Goal: Check status: Check status

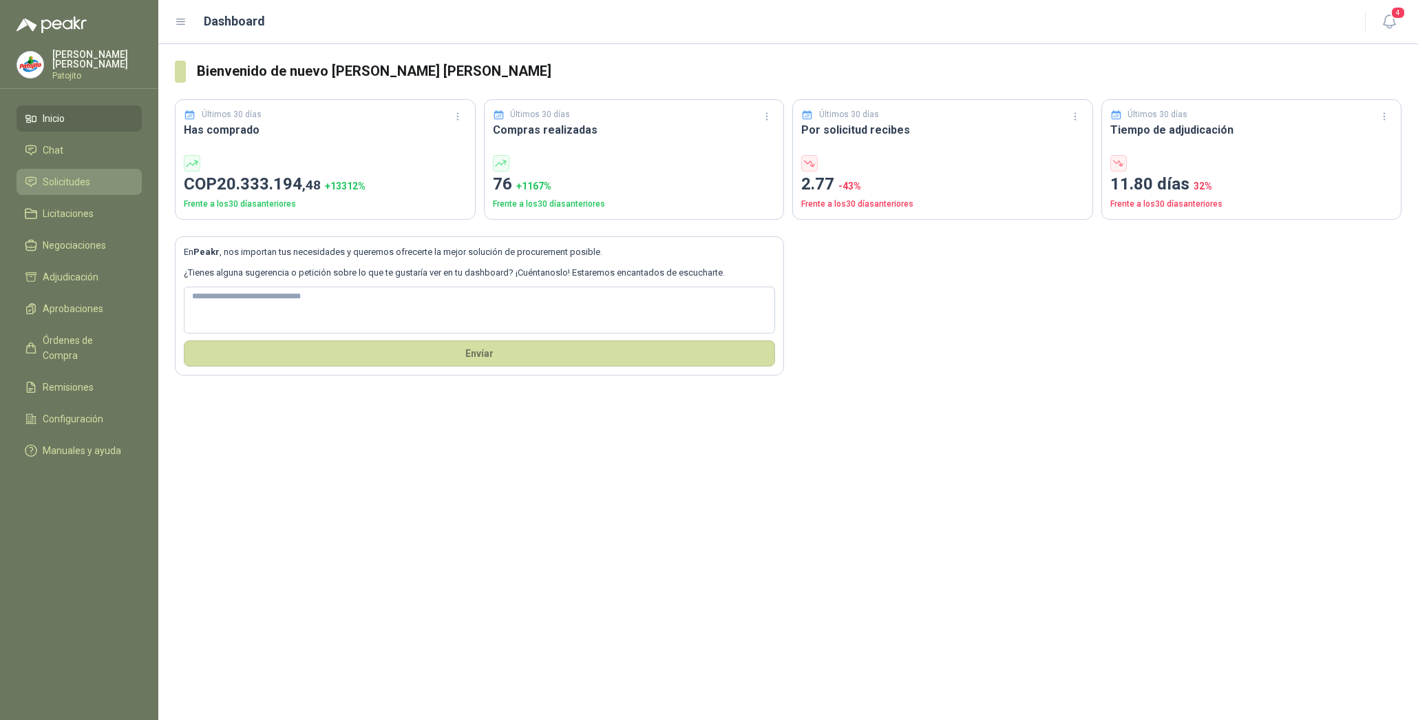
click at [97, 177] on li "Solicitudes" at bounding box center [79, 181] width 109 height 15
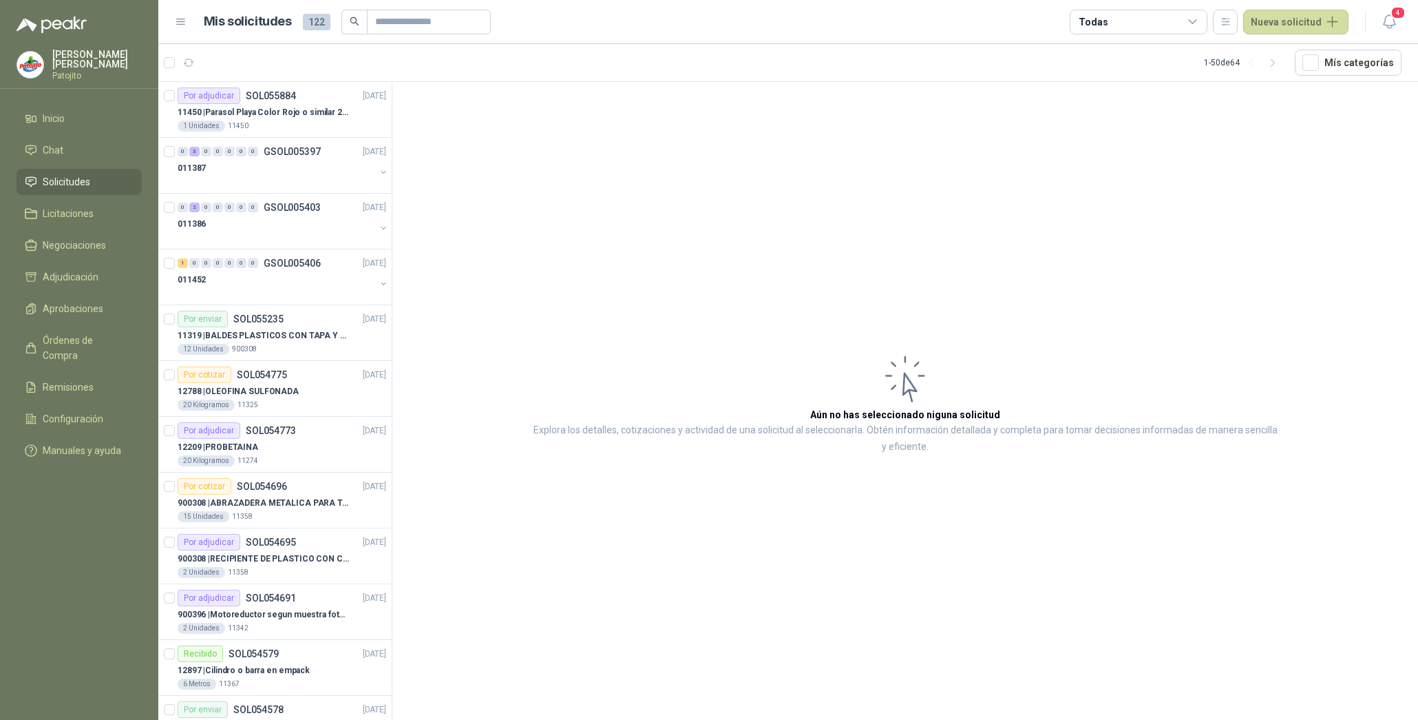
click at [1197, 22] on icon at bounding box center [1193, 21] width 8 height 3
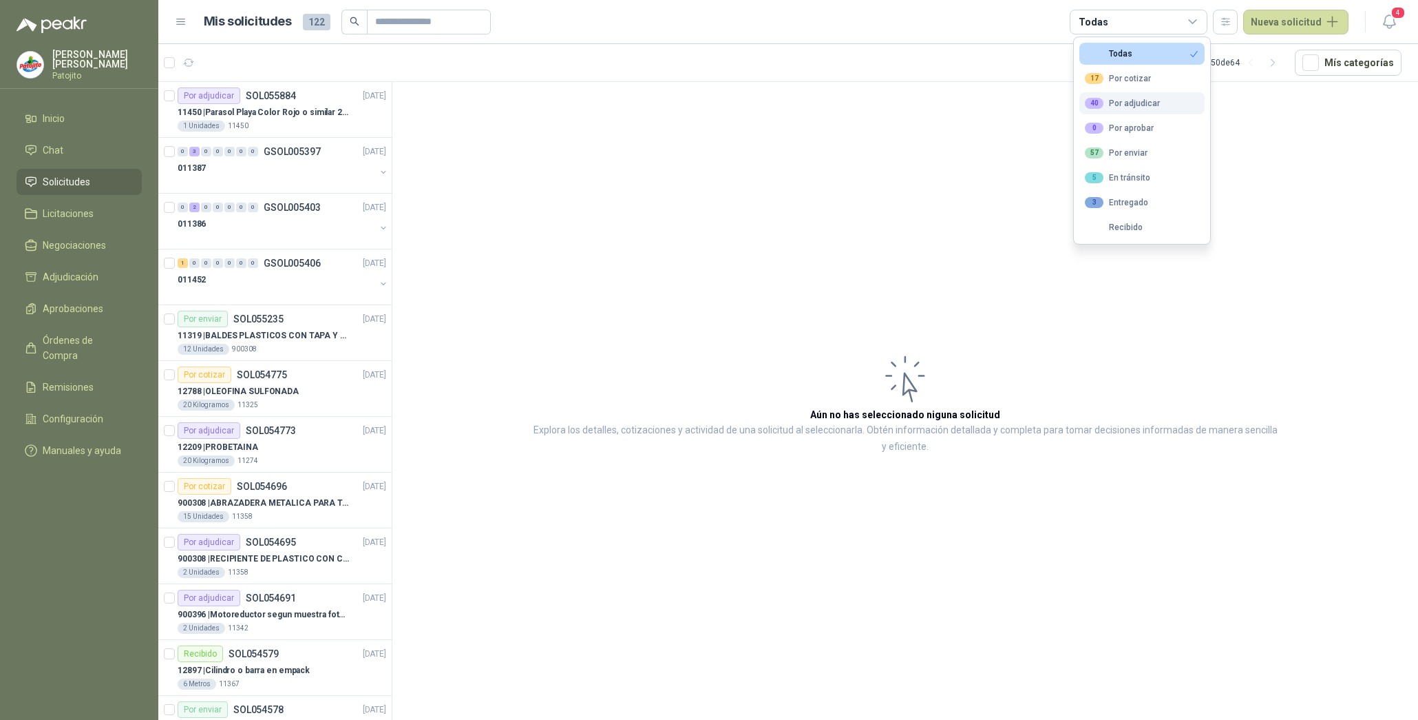
click at [1149, 105] on div "40 Por adjudicar" at bounding box center [1122, 103] width 75 height 11
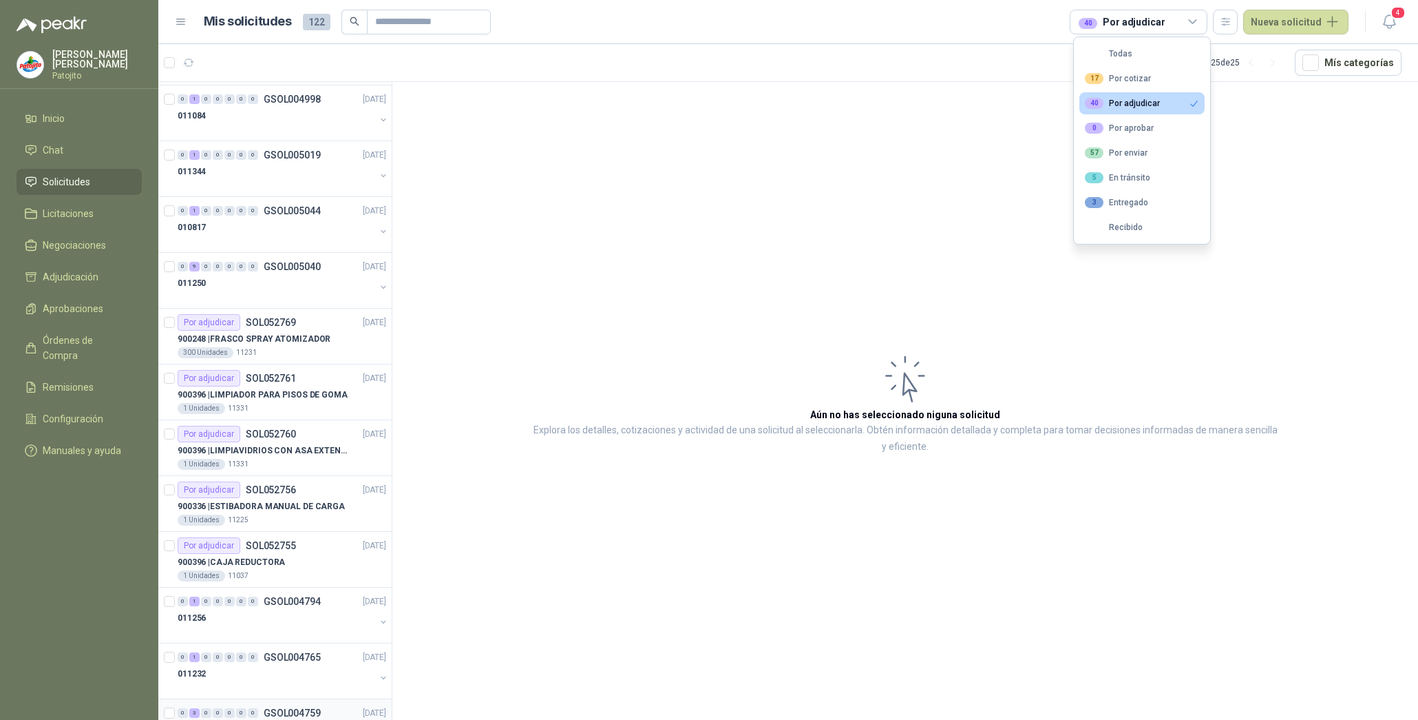
scroll to position [593, 0]
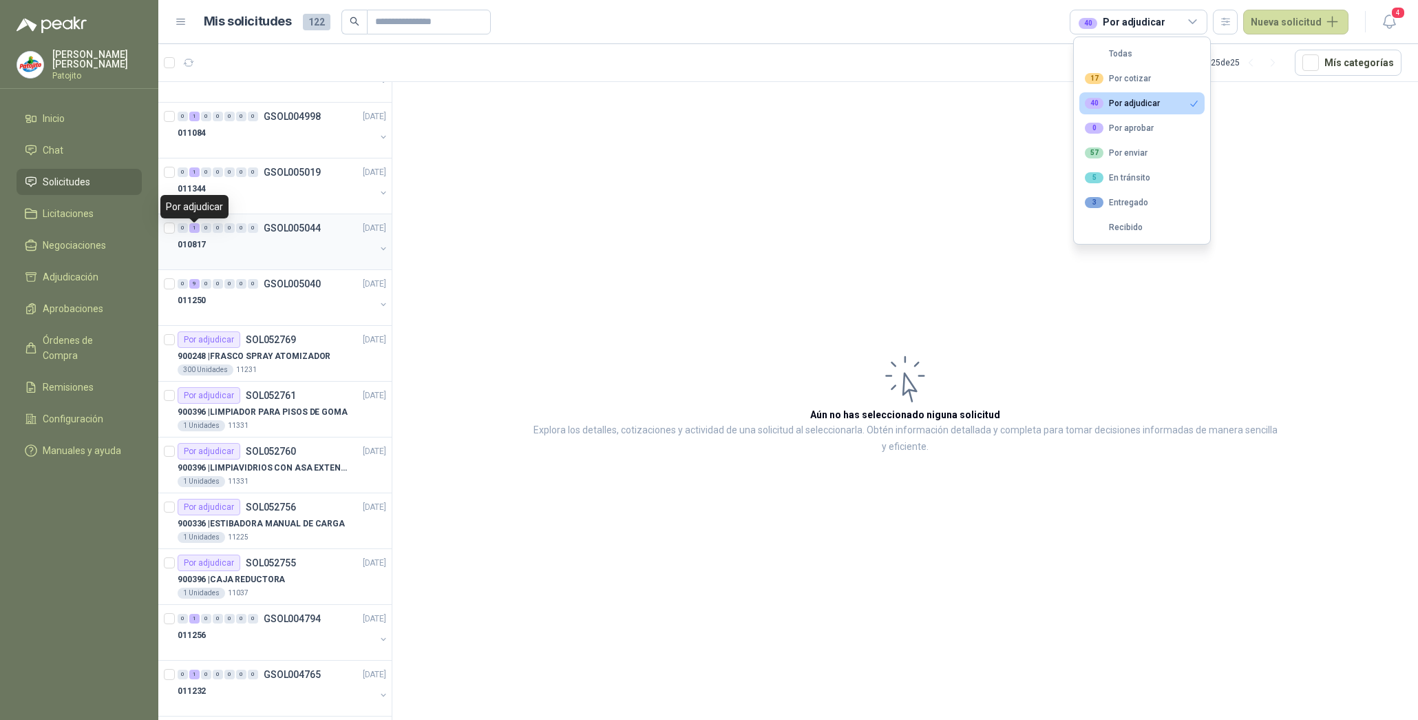
click at [198, 230] on div "1" at bounding box center [194, 228] width 10 height 10
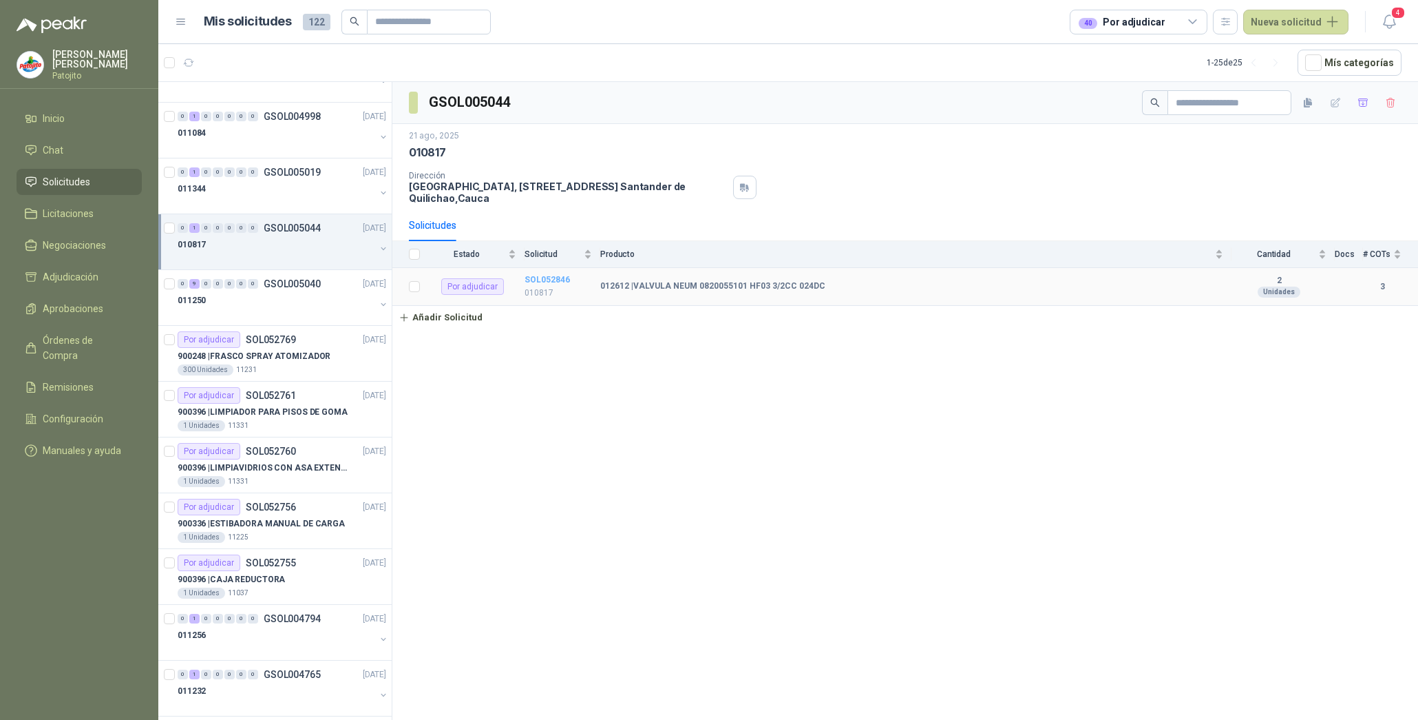
click at [558, 278] on b "SOL052846" at bounding box center [547, 280] width 45 height 10
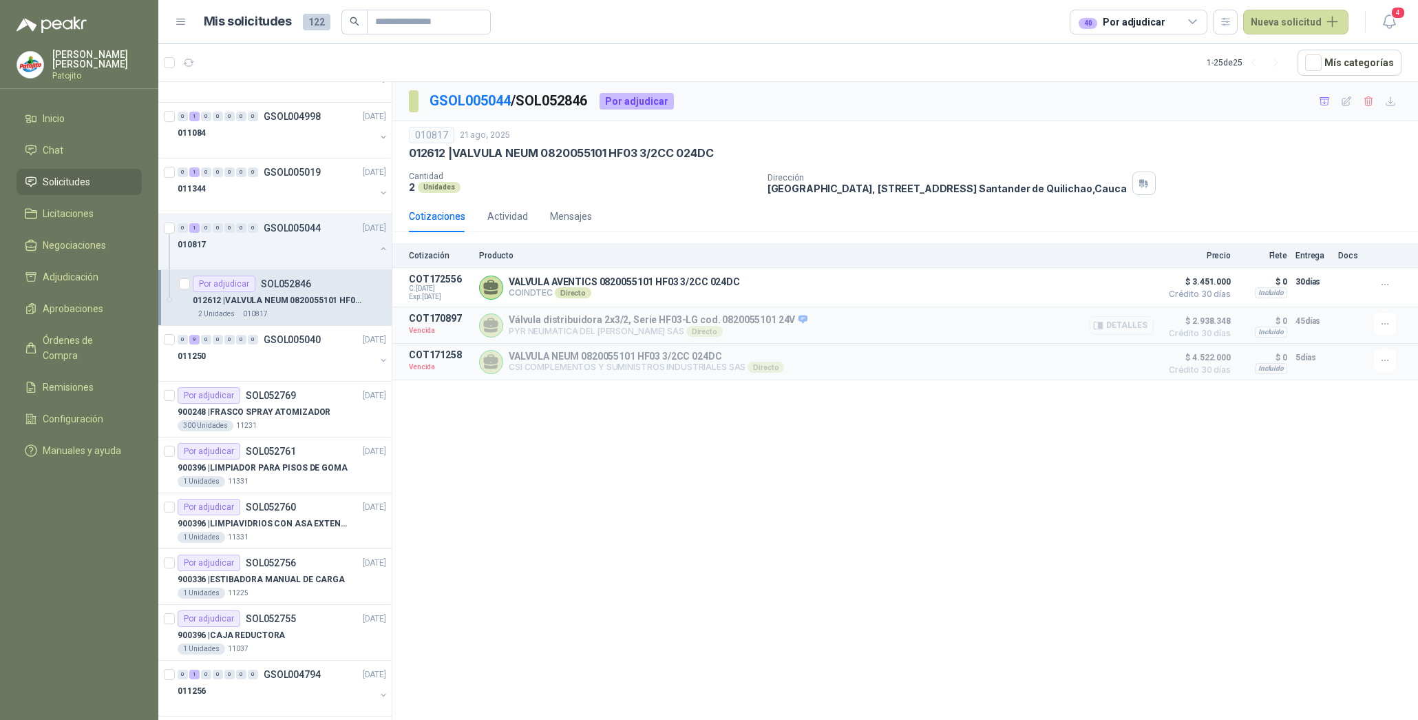
click at [1136, 329] on button "Detalles" at bounding box center [1121, 325] width 65 height 19
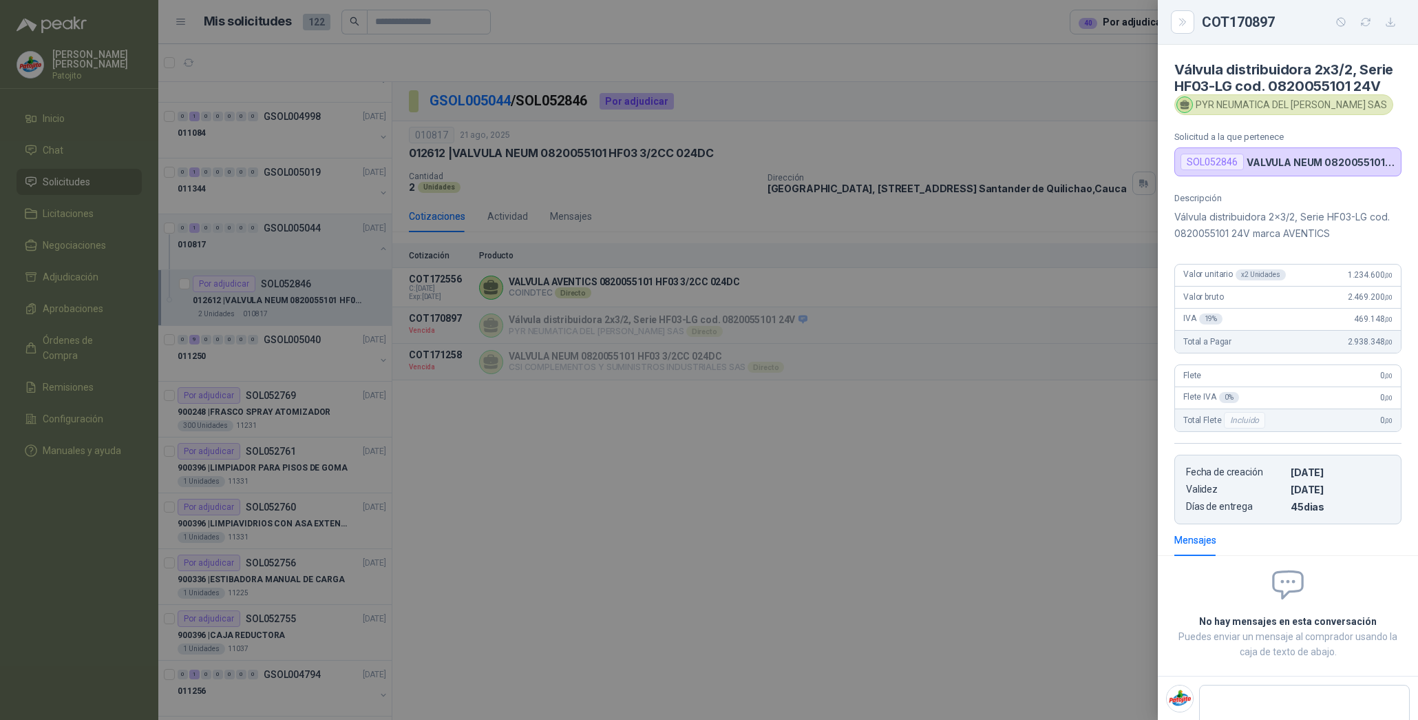
click at [1036, 507] on div at bounding box center [709, 360] width 1418 height 720
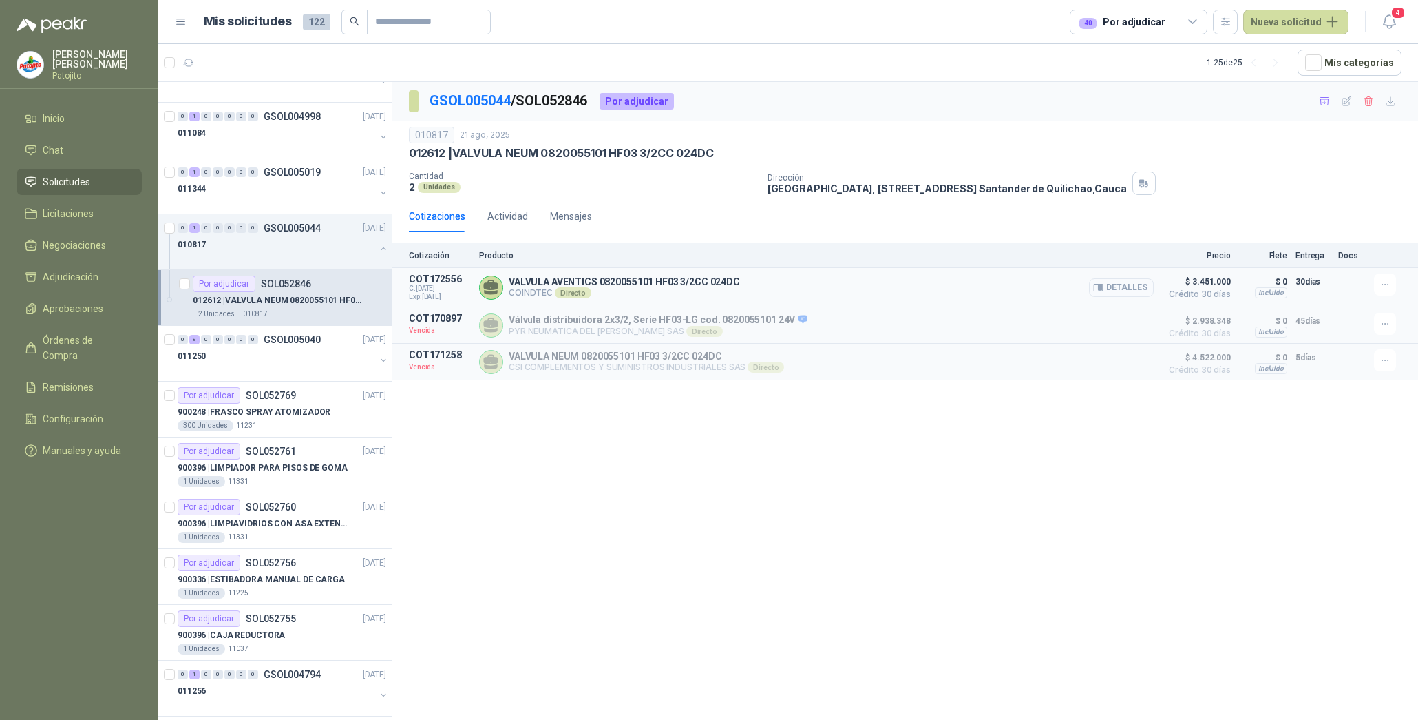
click at [1133, 282] on button "Detalles" at bounding box center [1121, 287] width 65 height 19
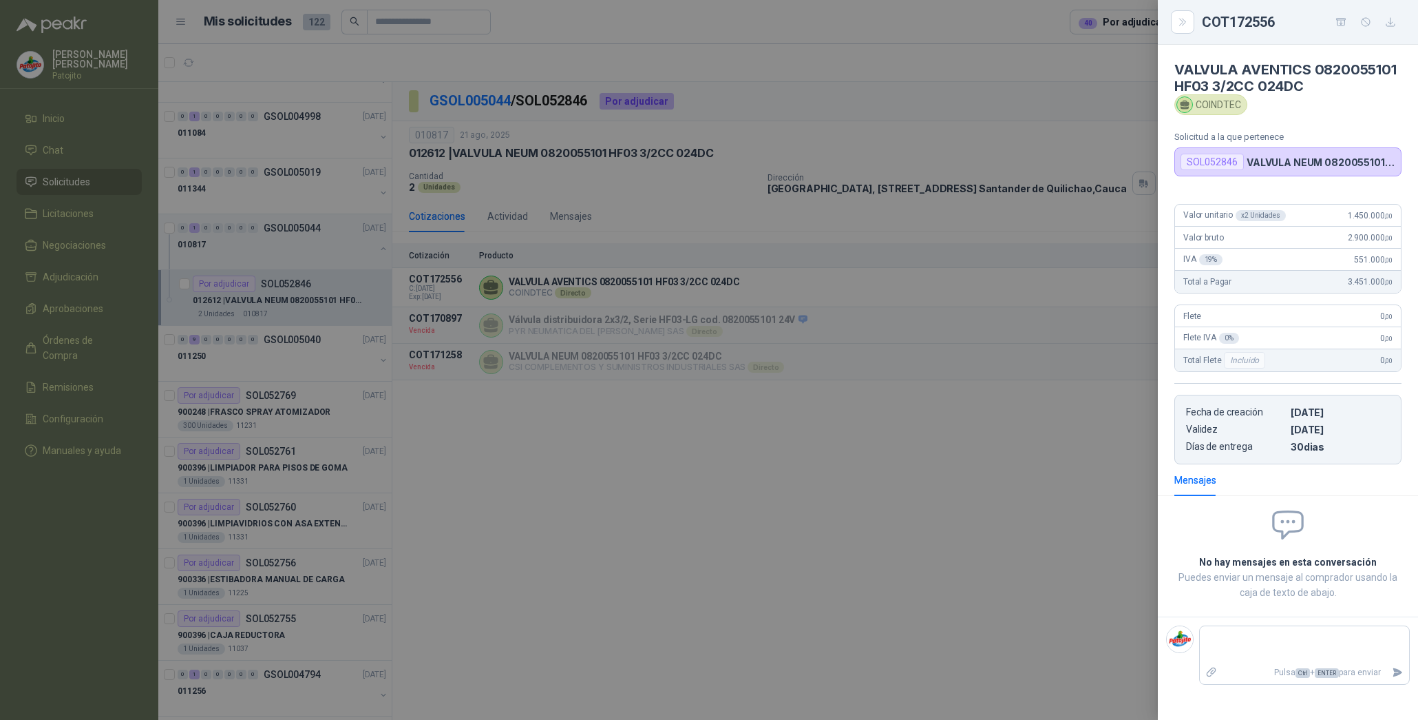
scroll to position [0, 0]
click at [1065, 518] on div at bounding box center [709, 360] width 1418 height 720
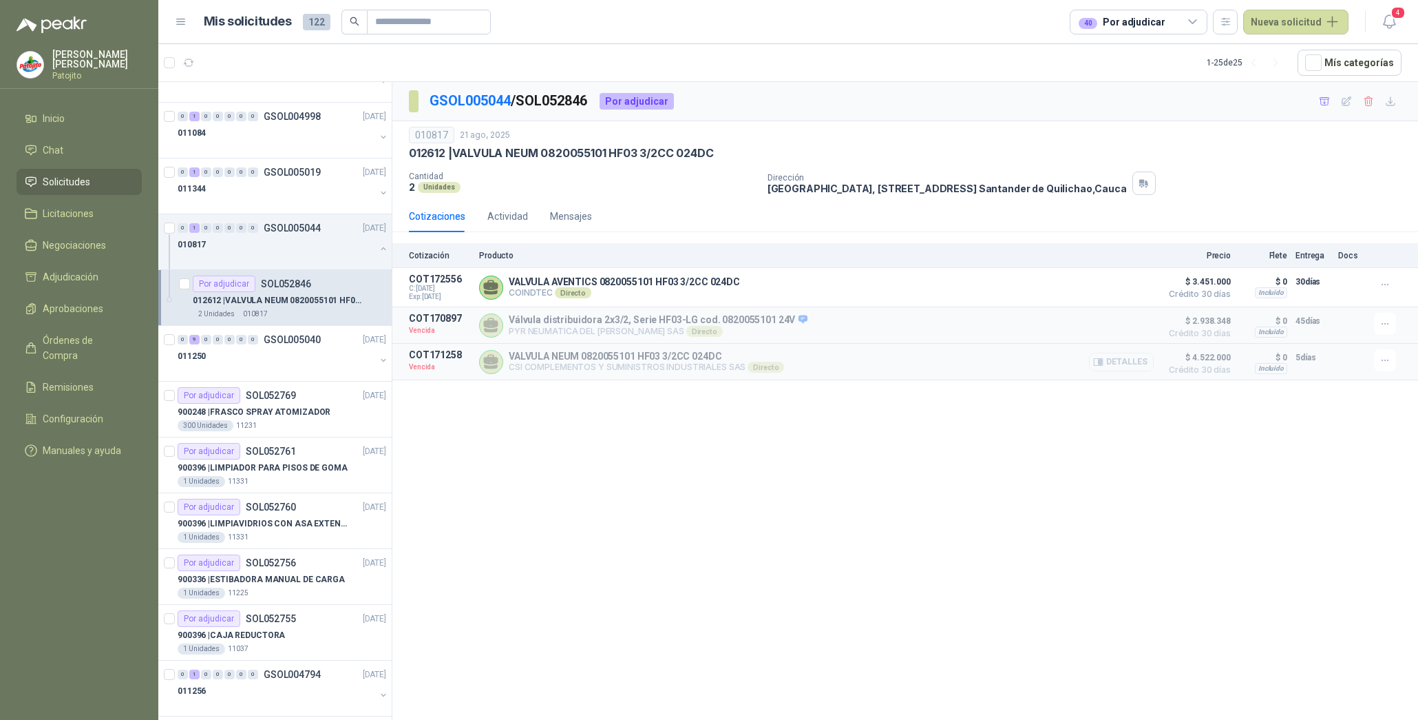
click at [1128, 370] on button "Detalles" at bounding box center [1121, 362] width 65 height 19
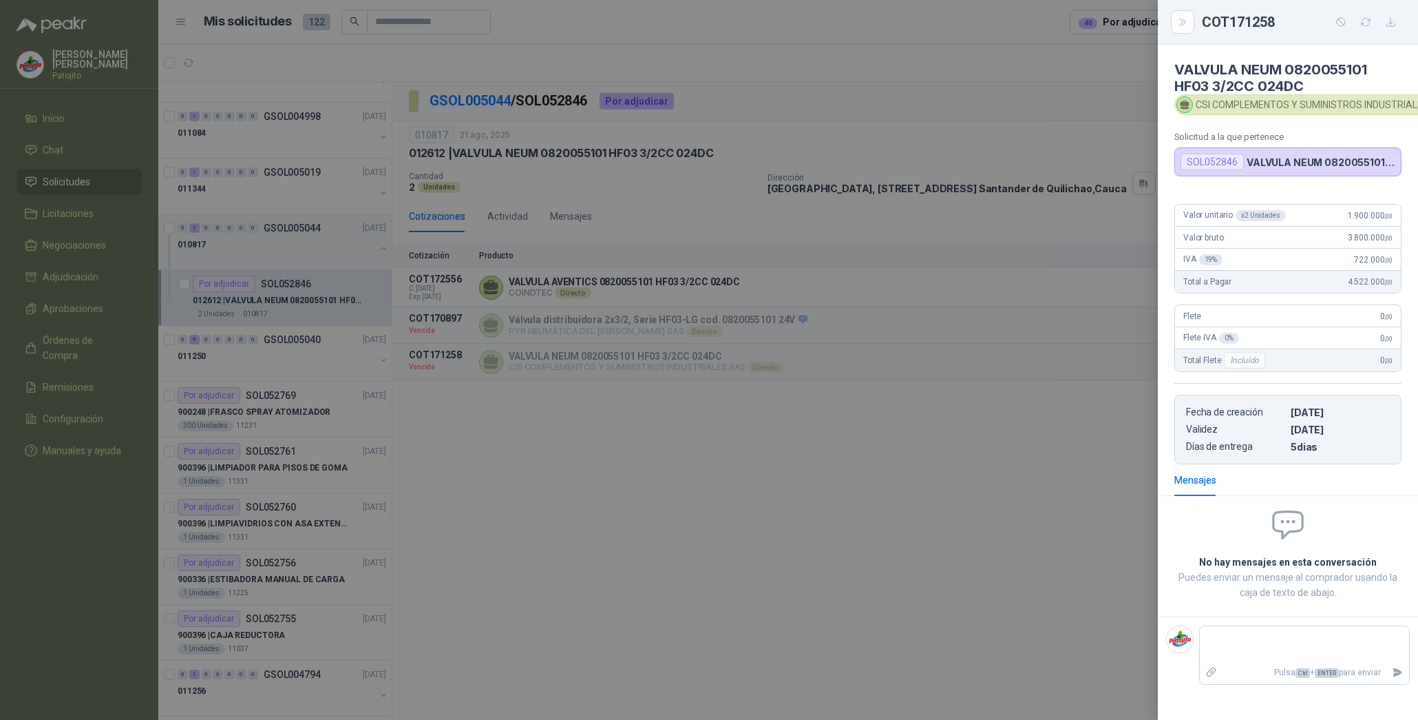
click at [945, 530] on div at bounding box center [709, 360] width 1418 height 720
